Goal: Register for event/course

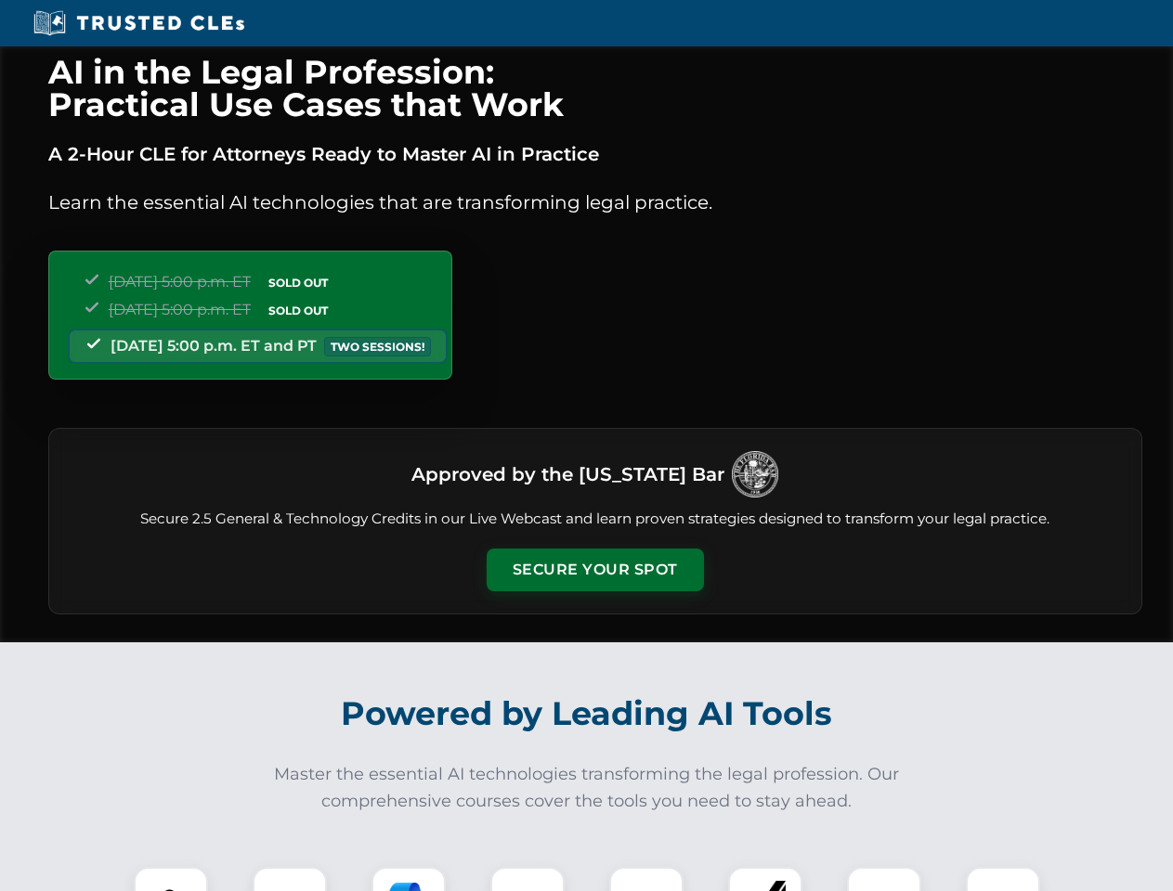
click at [594, 570] on button "Secure Your Spot" at bounding box center [595, 570] width 217 height 43
click at [171, 879] on img at bounding box center [171, 904] width 54 height 54
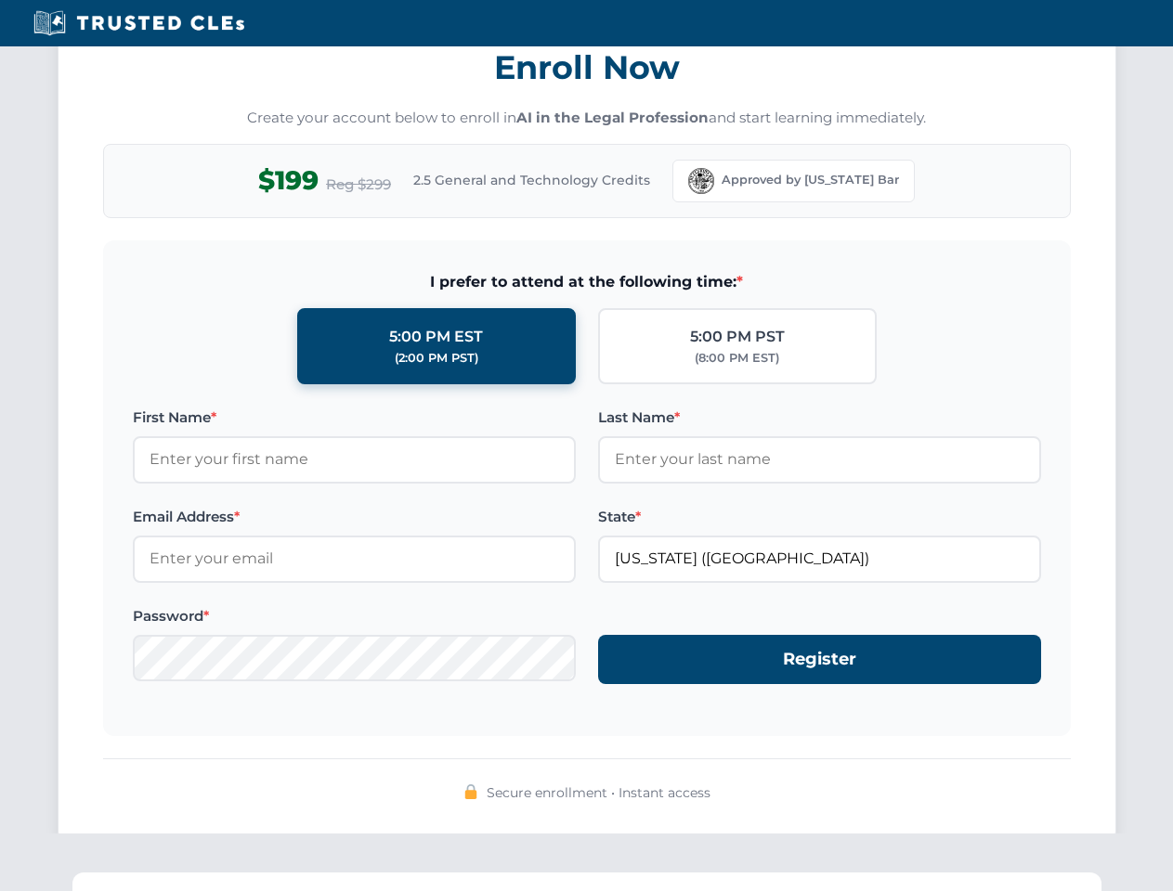
scroll to position [1823, 0]
